Goal: Use online tool/utility: Utilize a website feature to perform a specific function

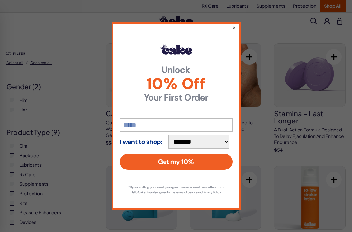
click at [235, 24] on button "×" at bounding box center [235, 27] width 4 height 6
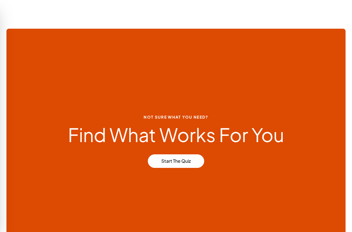
scroll to position [3372, 0]
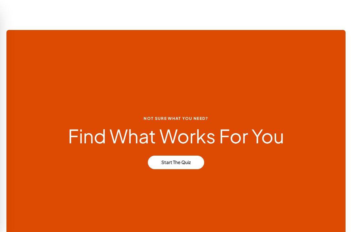
click at [177, 156] on link "Start the Quiz" at bounding box center [176, 163] width 56 height 14
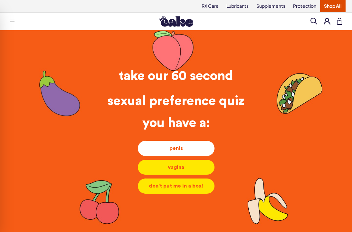
click at [188, 152] on div "penis" at bounding box center [176, 148] width 66 height 7
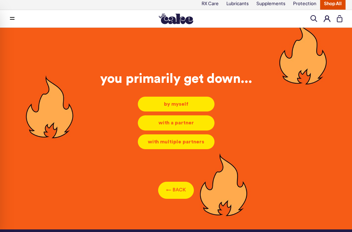
scroll to position [3, 0]
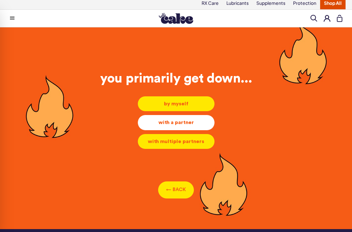
click at [199, 124] on div "with a partner" at bounding box center [176, 122] width 66 height 7
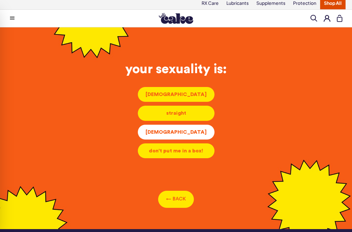
click at [198, 133] on div "[DEMOGRAPHIC_DATA]" at bounding box center [176, 132] width 66 height 7
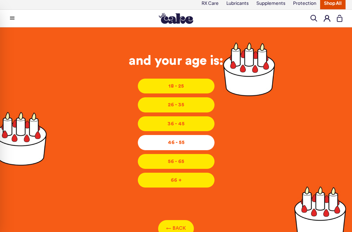
click at [197, 144] on div "46 - 55" at bounding box center [176, 142] width 66 height 7
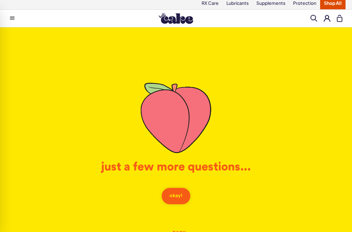
click at [177, 197] on button "okay!" at bounding box center [176, 196] width 29 height 17
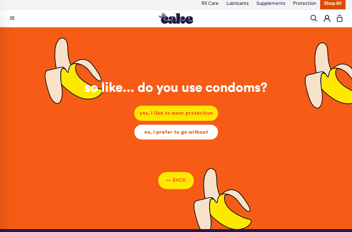
click at [204, 133] on div "no, I prefer to go without" at bounding box center [177, 132] width 74 height 7
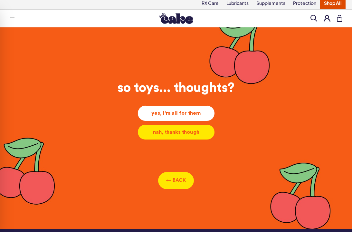
click at [194, 113] on div "yes, I'm all for them" at bounding box center [176, 113] width 66 height 7
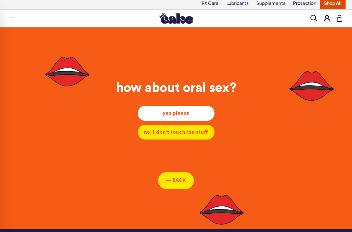
click at [197, 115] on div "yes please" at bounding box center [176, 113] width 66 height 7
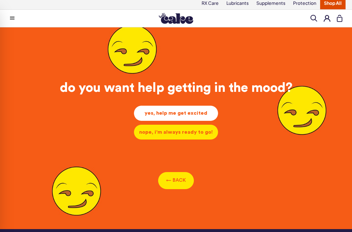
click at [204, 113] on div "yes, help me get excited" at bounding box center [176, 113] width 74 height 7
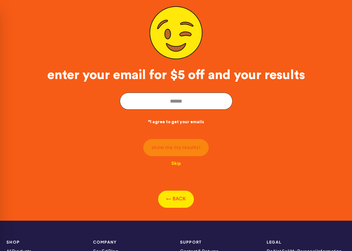
scroll to position [62, 0]
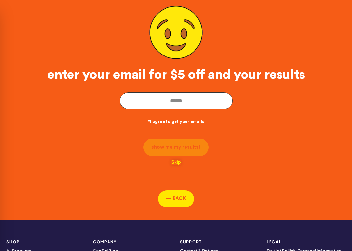
click at [179, 165] on button "Skip" at bounding box center [177, 162] width 10 height 5
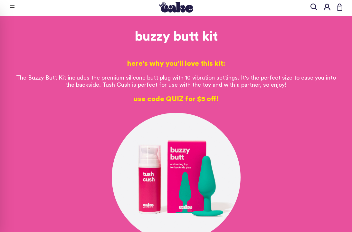
scroll to position [14, 0]
